Goal: Entertainment & Leisure: Consume media (video, audio)

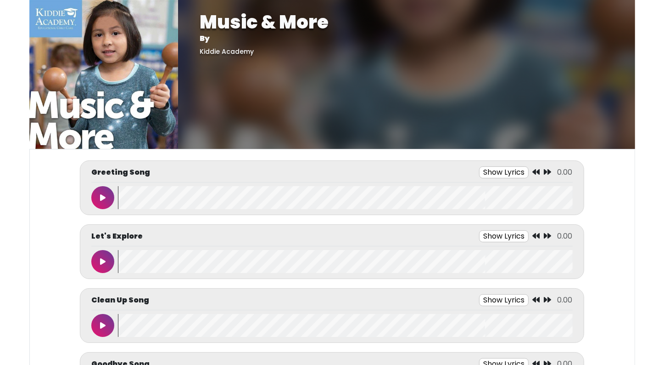
click at [106, 200] on button at bounding box center [102, 197] width 23 height 23
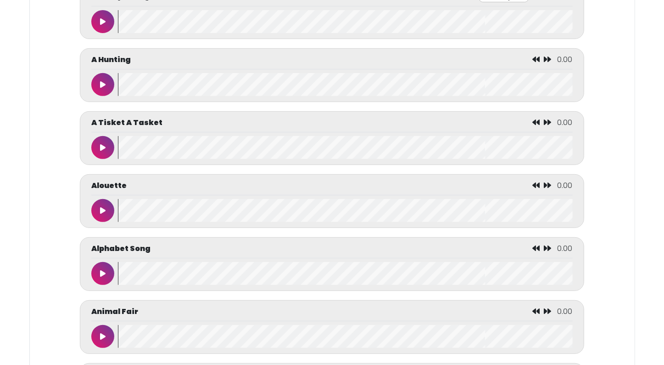
scroll to position [459, 0]
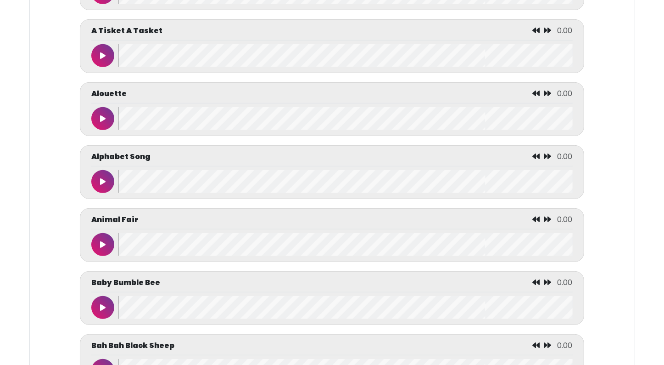
click at [101, 178] on icon at bounding box center [103, 181] width 6 height 7
click at [101, 178] on icon at bounding box center [103, 181] width 5 height 7
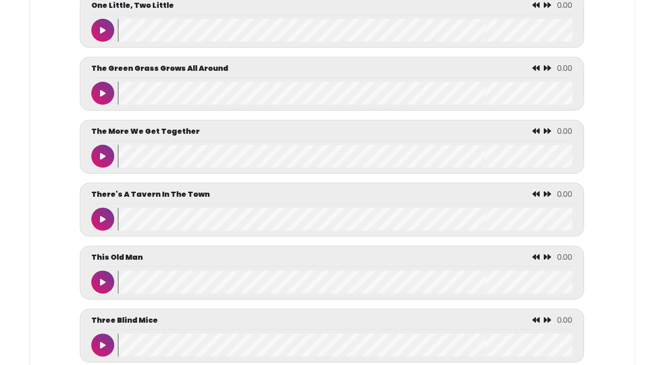
scroll to position [4087, 0]
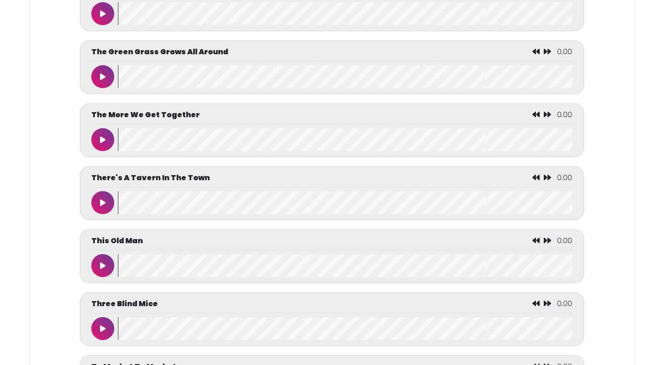
click at [102, 143] on icon at bounding box center [103, 139] width 6 height 7
click at [102, 143] on icon at bounding box center [103, 139] width 5 height 7
click at [128, 150] on wave at bounding box center [345, 139] width 455 height 23
click at [108, 151] on button at bounding box center [102, 139] width 23 height 23
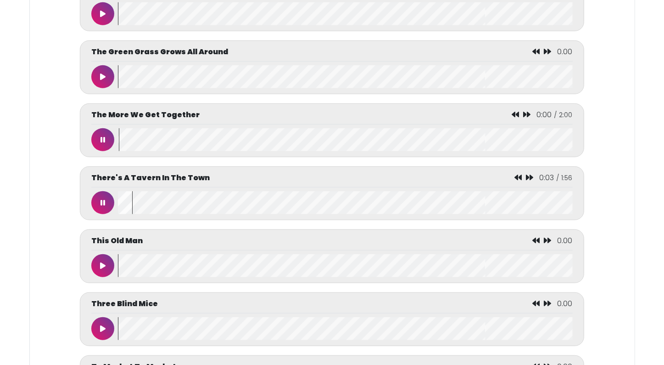
click at [108, 151] on button at bounding box center [102, 139] width 23 height 23
drag, startPoint x: 117, startPoint y: 179, endPoint x: 106, endPoint y: 205, distance: 28.2
click at [106, 205] on div "There's A Tavern In The Town 0:06 / 1:56" at bounding box center [332, 193] width 504 height 54
click at [106, 205] on button at bounding box center [102, 202] width 23 height 23
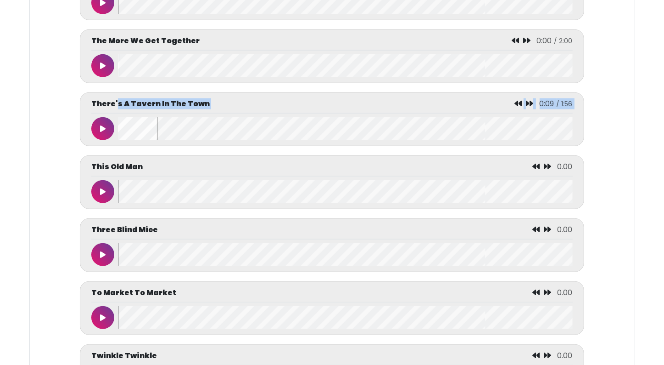
scroll to position [4247, 0]
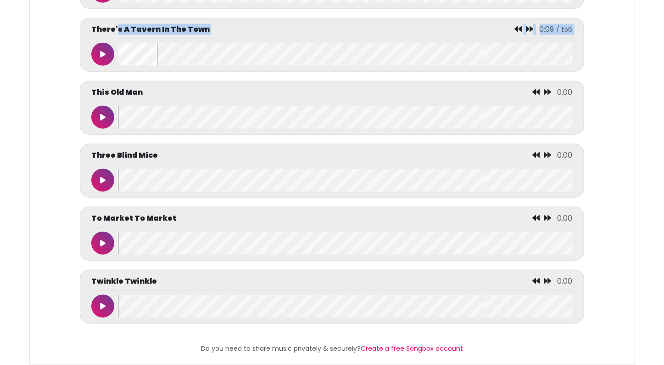
click at [106, 302] on button at bounding box center [102, 305] width 23 height 23
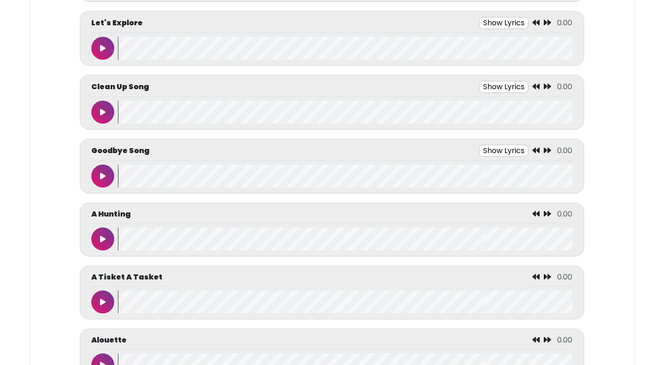
scroll to position [206, 0]
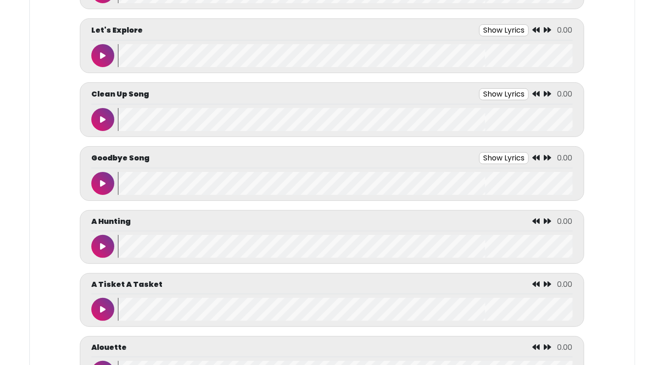
click at [107, 181] on button at bounding box center [102, 183] width 23 height 23
